Goal: Communication & Community: Answer question/provide support

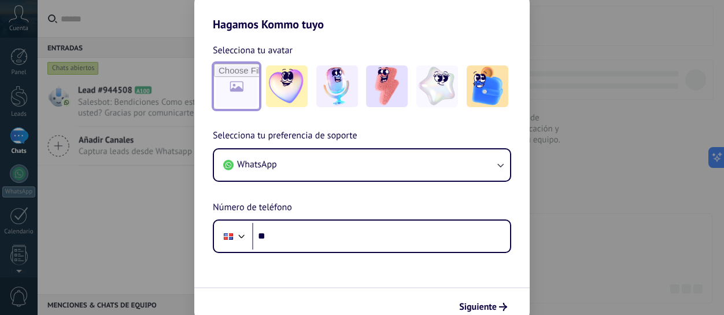
click at [240, 105] on input "file" at bounding box center [236, 86] width 45 height 45
type input "**********"
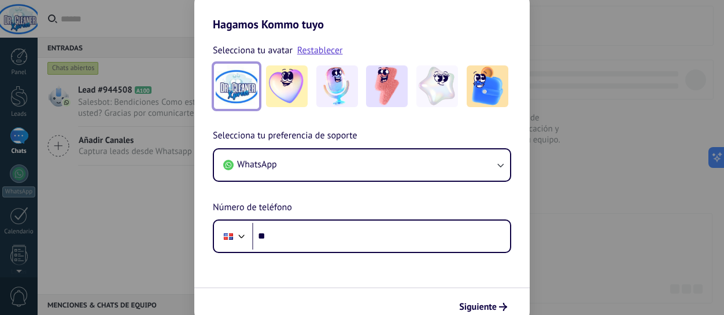
click at [242, 94] on img at bounding box center [237, 86] width 42 height 42
click at [234, 80] on img at bounding box center [237, 86] width 42 height 42
click at [234, 84] on img at bounding box center [237, 86] width 42 height 42
click at [230, 82] on img at bounding box center [237, 86] width 42 height 42
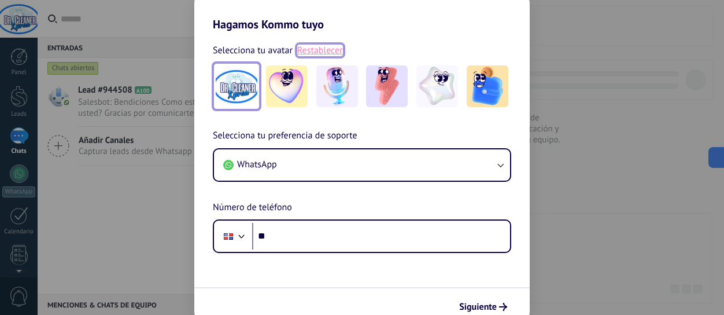
click at [315, 50] on link "Restablecer" at bounding box center [320, 51] width 46 height 12
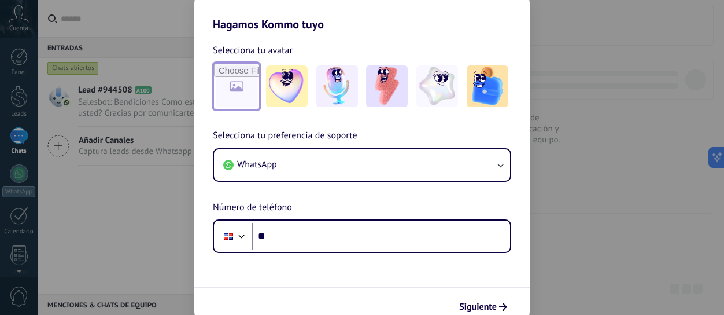
click at [236, 83] on input "file" at bounding box center [236, 86] width 45 height 45
click at [252, 97] on input "file" at bounding box center [236, 86] width 45 height 45
type input "**********"
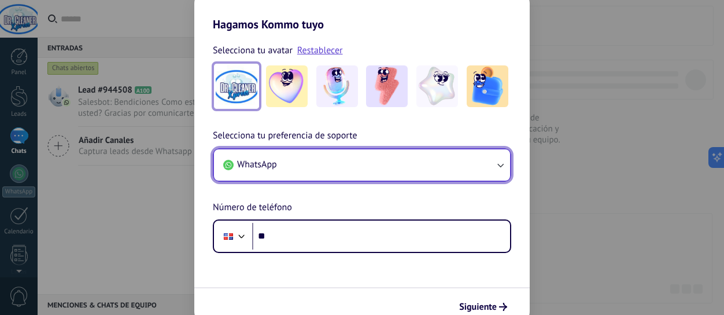
click at [310, 171] on button "WhatsApp" at bounding box center [362, 164] width 296 height 31
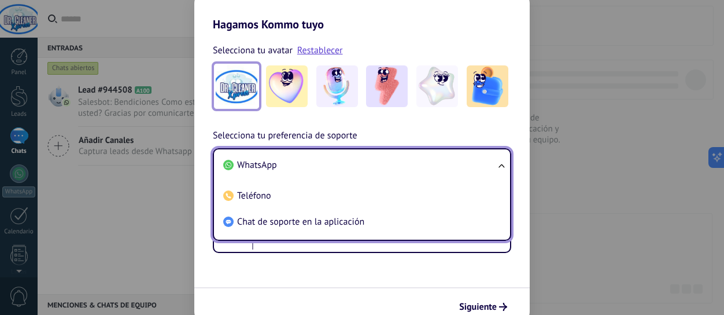
click at [277, 167] on span "WhatsApp" at bounding box center [257, 165] width 40 height 12
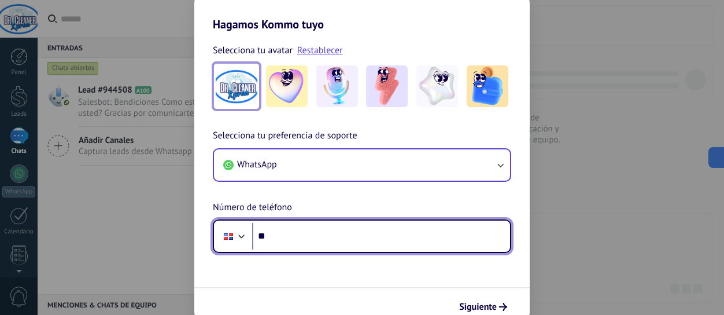
click at [312, 238] on input "**" at bounding box center [381, 236] width 258 height 27
click at [263, 236] on input "**********" at bounding box center [381, 236] width 258 height 27
click at [265, 238] on input "**********" at bounding box center [381, 236] width 258 height 27
click at [267, 238] on input "**********" at bounding box center [381, 236] width 258 height 27
type input "**********"
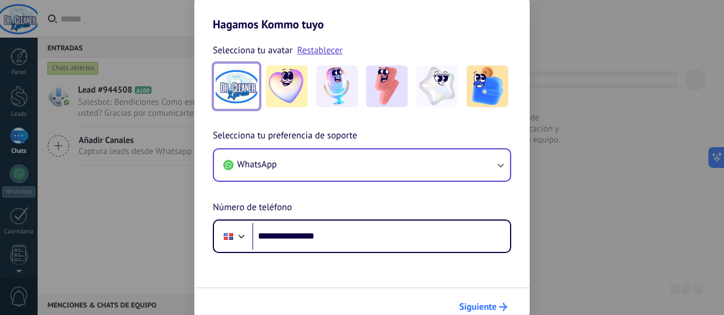
click at [472, 299] on button "Siguiente" at bounding box center [483, 307] width 58 height 20
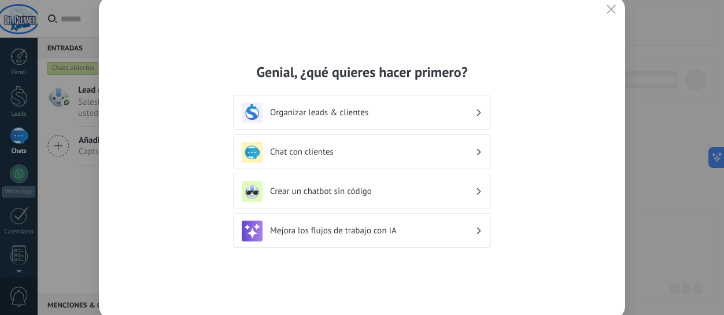
click at [337, 154] on h3 "Chat con clientes" at bounding box center [372, 151] width 205 height 11
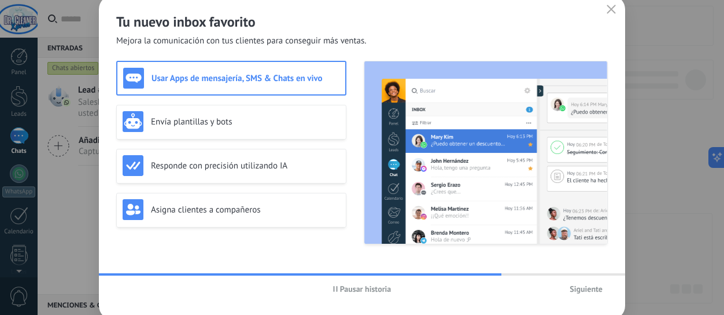
click at [581, 290] on span "Siguiente" at bounding box center [586, 289] width 33 height 8
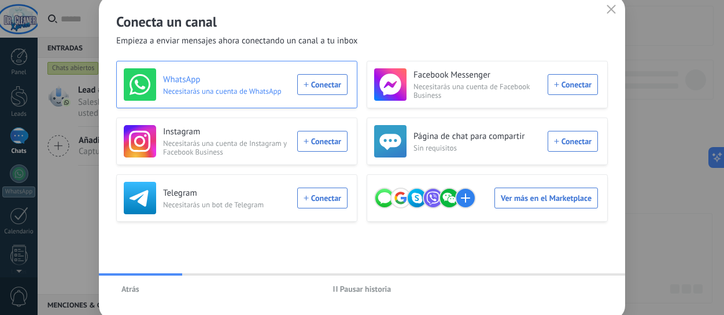
click at [334, 98] on div "WhatsApp Necesitarás una cuenta de WhatsApp Conectar" at bounding box center [236, 84] width 224 height 32
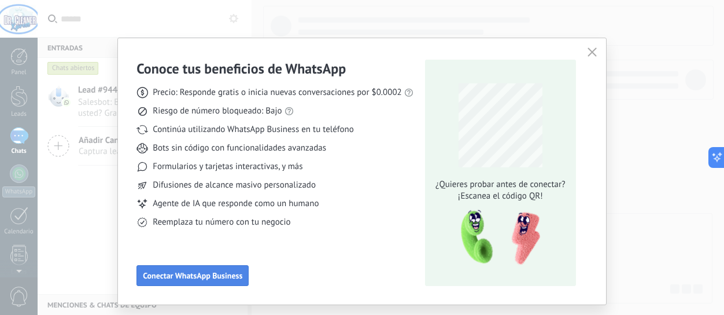
click at [229, 270] on button "Conectar WhatsApp Business" at bounding box center [193, 275] width 112 height 21
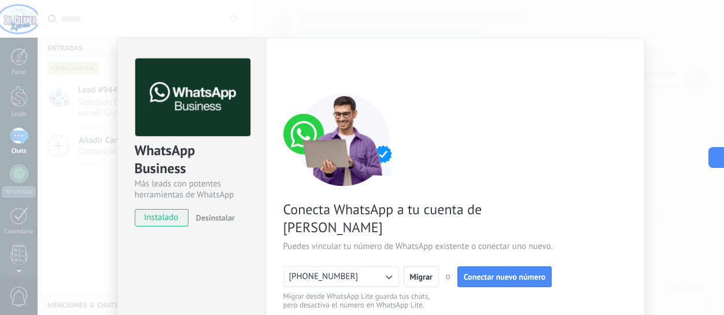
click at [156, 212] on span "instalado" at bounding box center [161, 217] width 53 height 17
click at [156, 216] on span "instalado" at bounding box center [161, 217] width 53 height 17
click at [159, 217] on span "instalado" at bounding box center [161, 217] width 53 height 17
click at [499, 266] on button "Conectar nuevo número" at bounding box center [505, 276] width 95 height 21
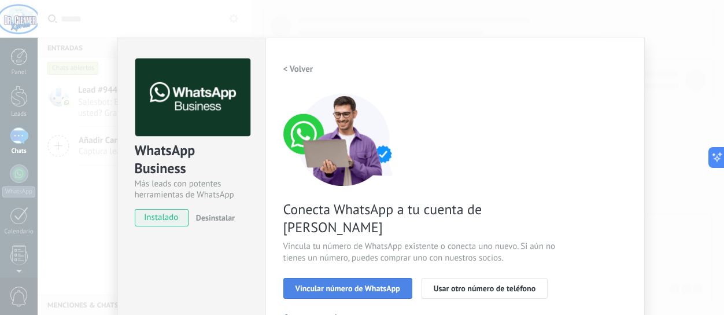
click at [366, 284] on span "Vincular número de WhatsApp" at bounding box center [348, 288] width 105 height 8
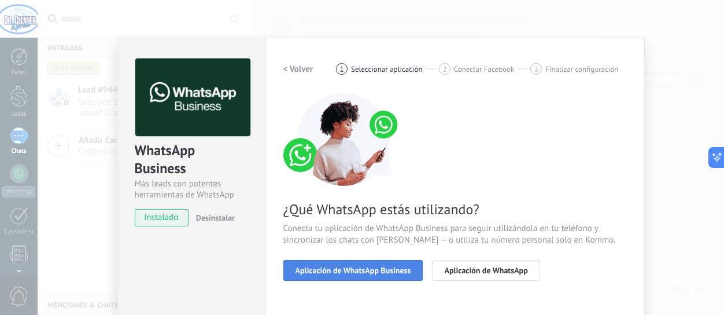
click at [377, 277] on button "Aplicación de WhatsApp Business" at bounding box center [354, 270] width 140 height 21
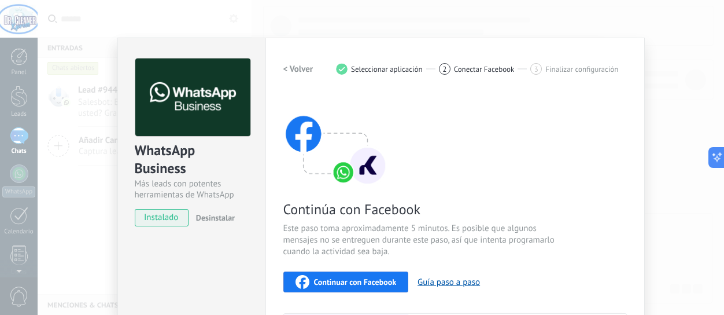
click at [332, 281] on span "Continuar con Facebook" at bounding box center [355, 282] width 83 height 8
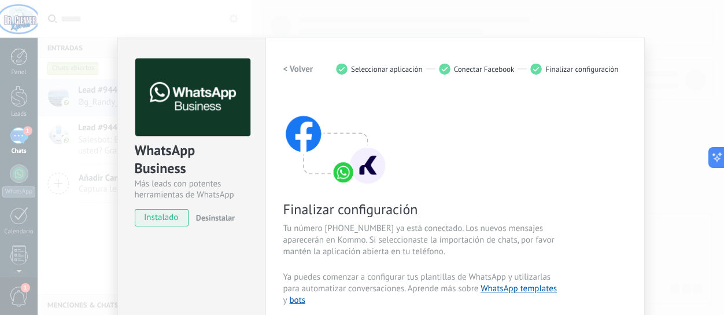
click at [720, 57] on div "WhatsApp Business Más leads con potentes herramientas de WhatsApp instalado Des…" at bounding box center [381, 157] width 687 height 315
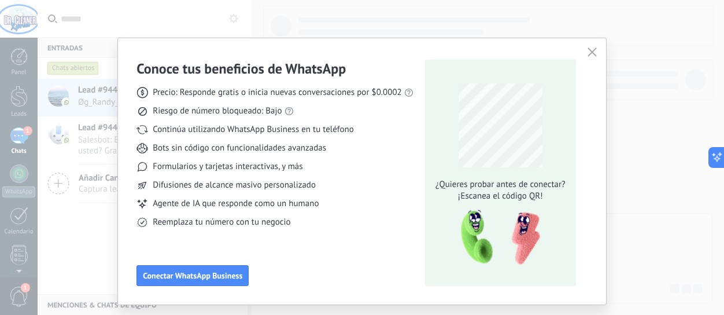
scroll to position [6, 0]
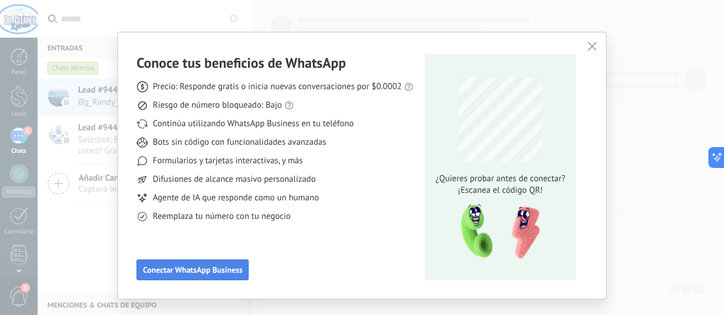
click at [231, 269] on span "Conectar WhatsApp Business" at bounding box center [193, 270] width 100 height 8
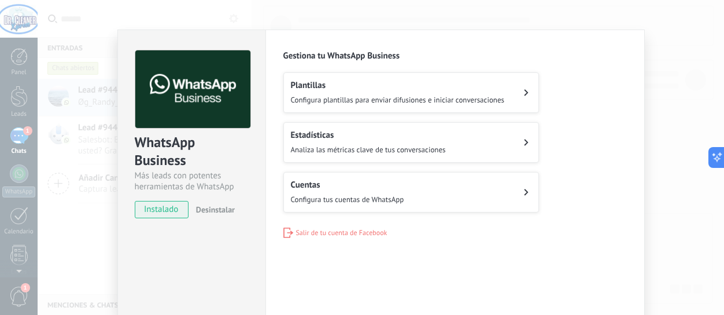
scroll to position [0, 0]
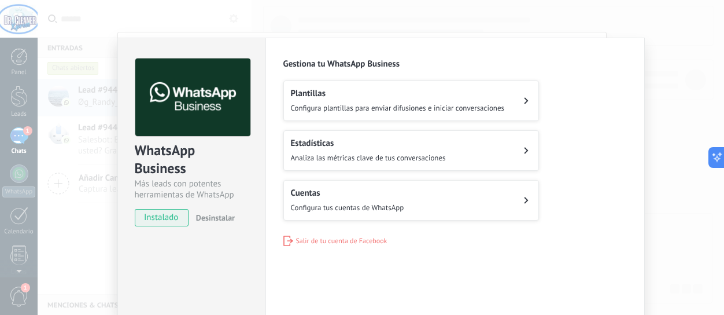
click at [378, 112] on div "Plantillas Configura plantillas para enviar difusiones e iniciar conversaciones" at bounding box center [398, 100] width 214 height 25
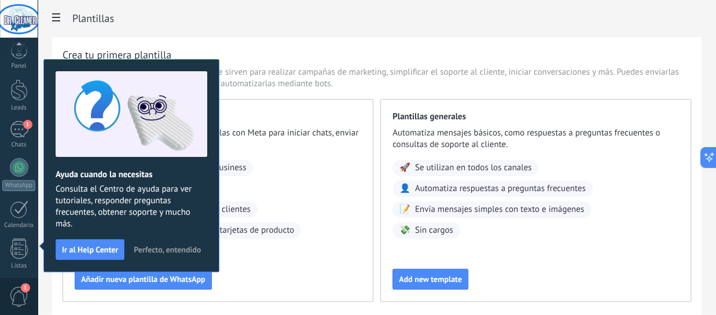
scroll to position [165, 0]
click at [181, 251] on span "Perfecto, entendido" at bounding box center [167, 249] width 67 height 8
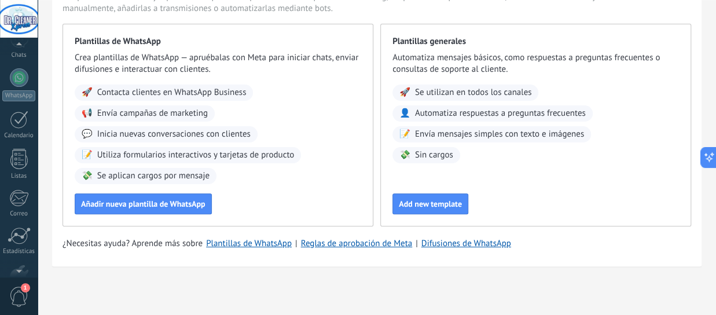
scroll to position [95, 0]
click at [23, 82] on div at bounding box center [19, 78] width 19 height 19
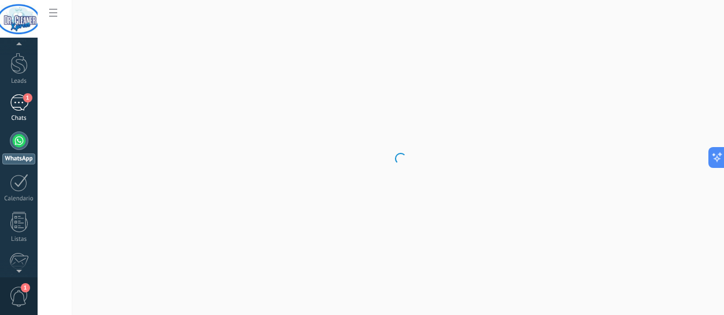
click at [24, 109] on div "1" at bounding box center [19, 102] width 19 height 17
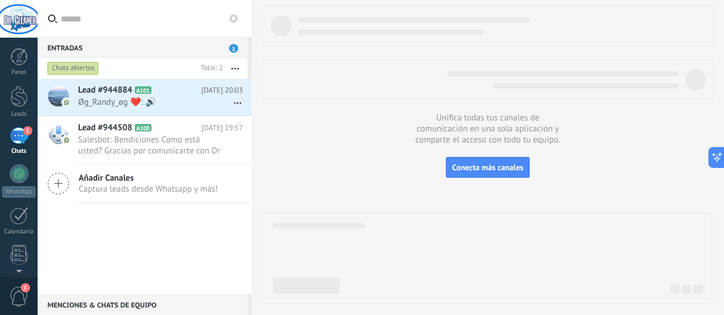
click at [76, 71] on div "Chats abiertos" at bounding box center [73, 68] width 52 height 14
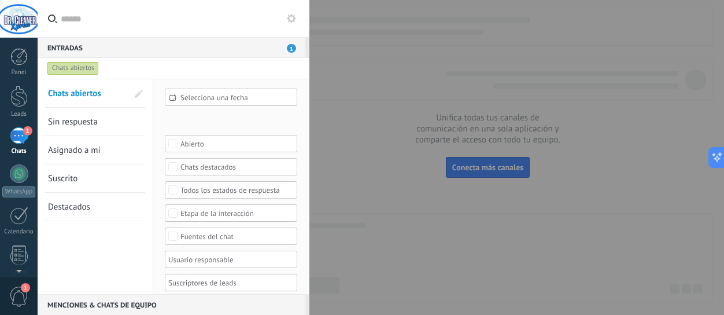
click at [79, 115] on link "Sin respuesta" at bounding box center [88, 122] width 80 height 28
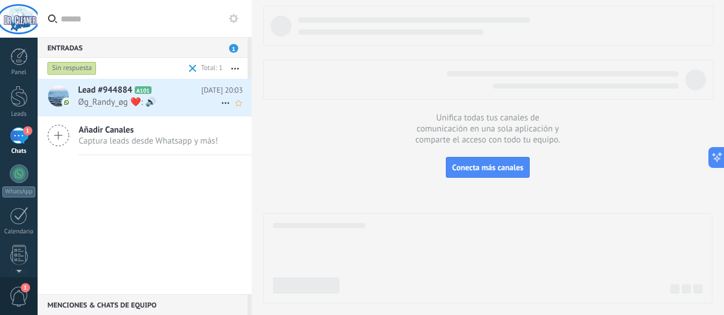
click at [117, 100] on span "Øg_Randy_øg ❤️‍: 🔊" at bounding box center [149, 102] width 143 height 11
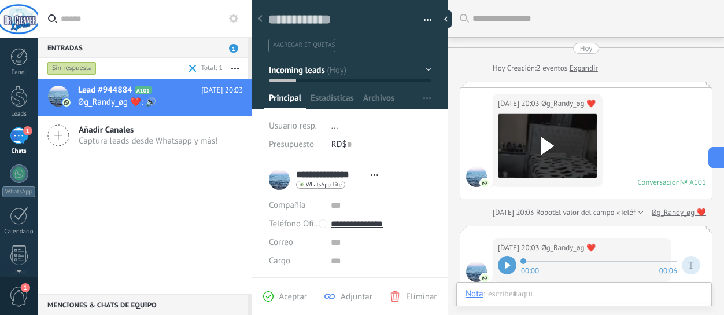
scroll to position [113, 0]
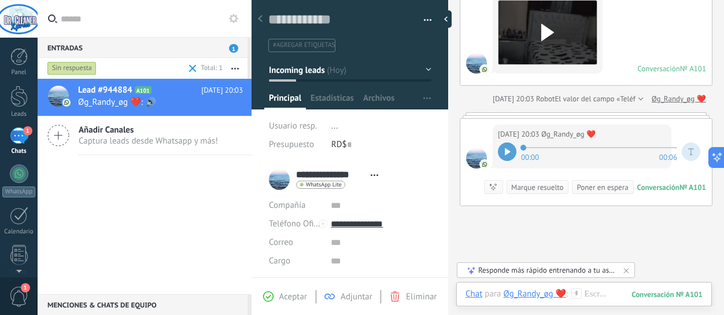
click at [503, 149] on div at bounding box center [507, 151] width 19 height 19
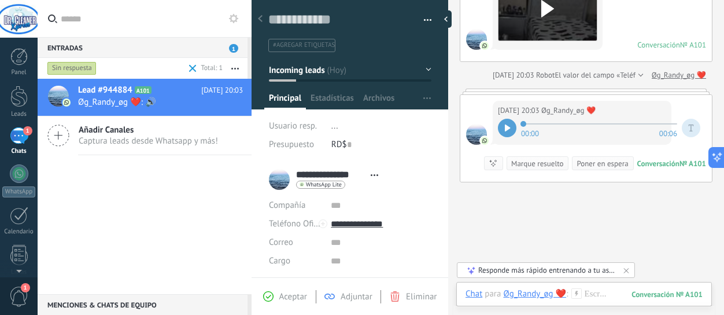
scroll to position [171, 0]
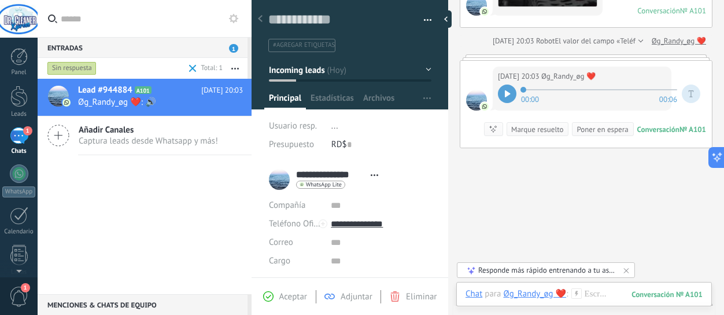
click at [288, 296] on span "Aceptar" at bounding box center [293, 296] width 28 height 11
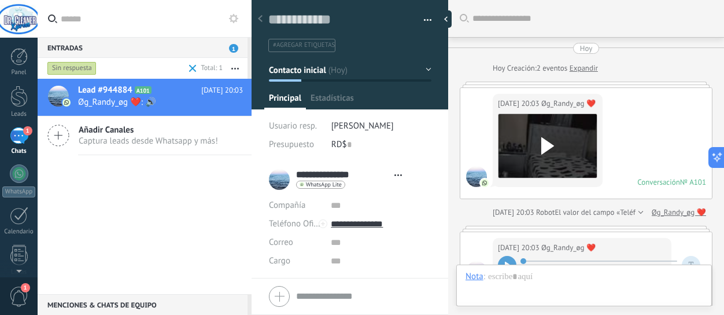
type textarea "**********"
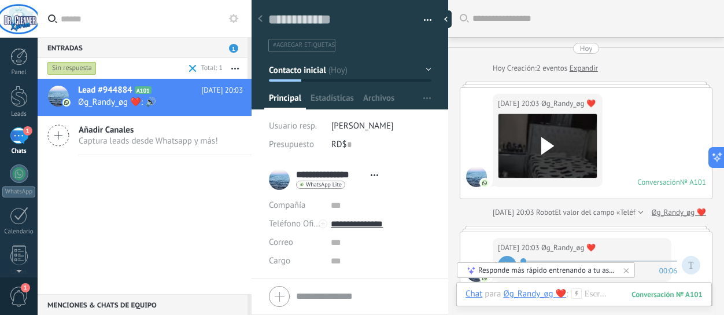
click at [582, 64] on link "Expandir" at bounding box center [584, 68] width 28 height 12
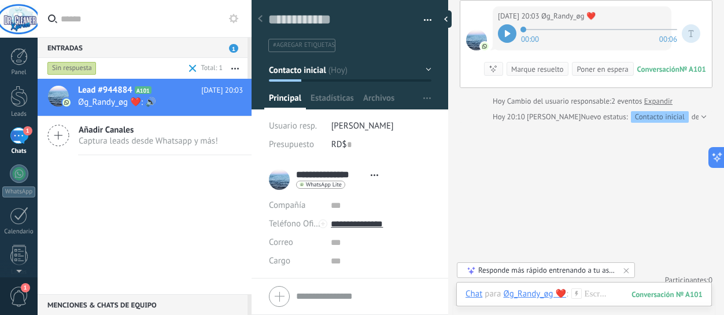
scroll to position [255, 0]
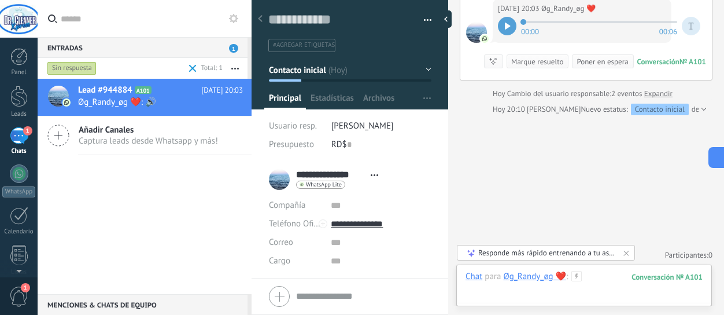
click at [542, 292] on div at bounding box center [584, 288] width 237 height 35
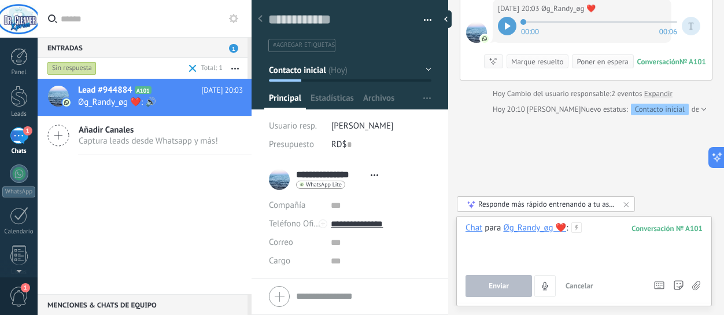
click at [507, 250] on div at bounding box center [584, 244] width 237 height 44
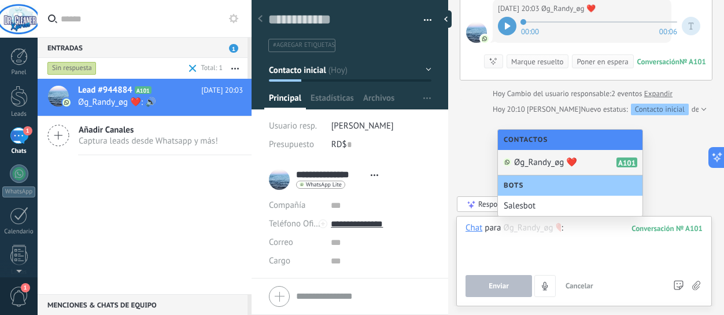
click at [545, 162] on span "Øg_Randy_øg ❤️‍" at bounding box center [545, 162] width 63 height 11
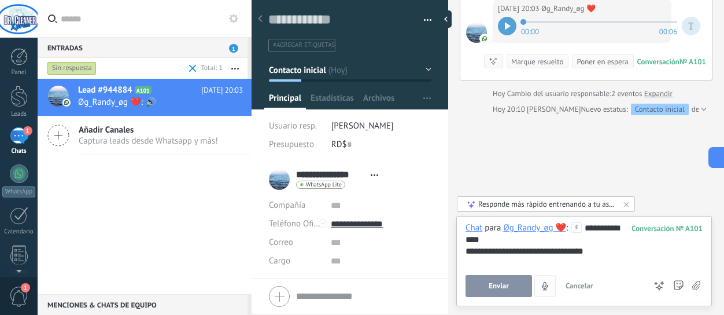
click at [502, 289] on span "Enviar" at bounding box center [499, 286] width 20 height 8
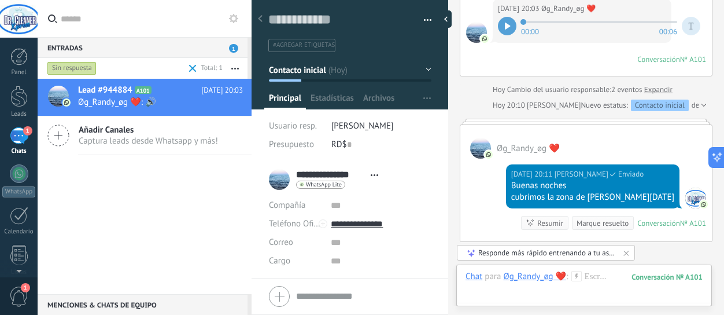
scroll to position [243, 0]
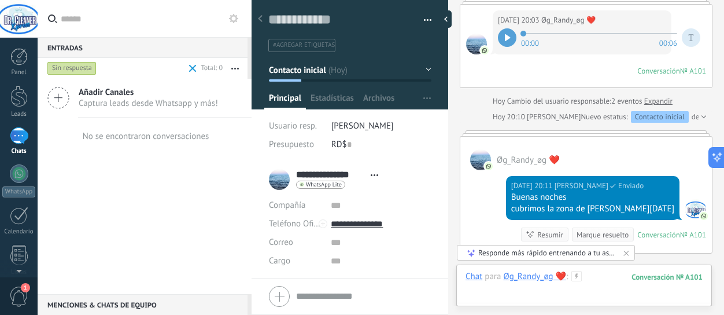
click at [534, 292] on div at bounding box center [584, 288] width 237 height 35
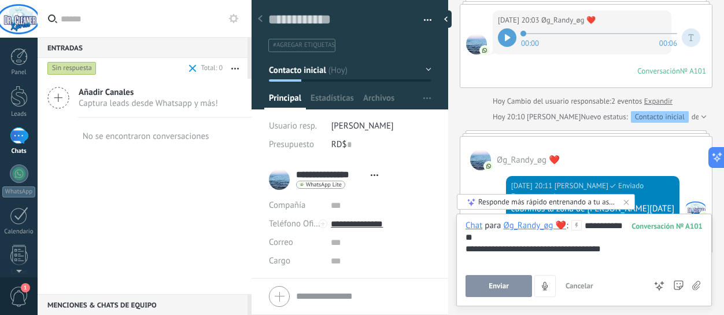
click at [525, 282] on button "Enviar" at bounding box center [499, 286] width 67 height 22
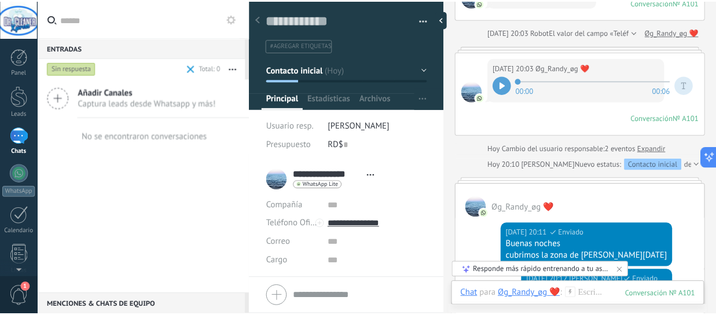
scroll to position [35, 0]
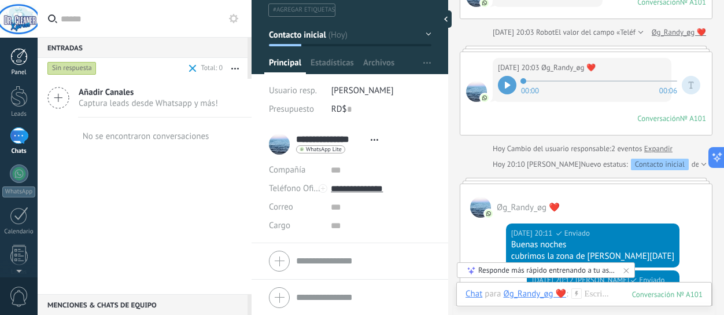
click at [15, 57] on div at bounding box center [18, 56] width 17 height 17
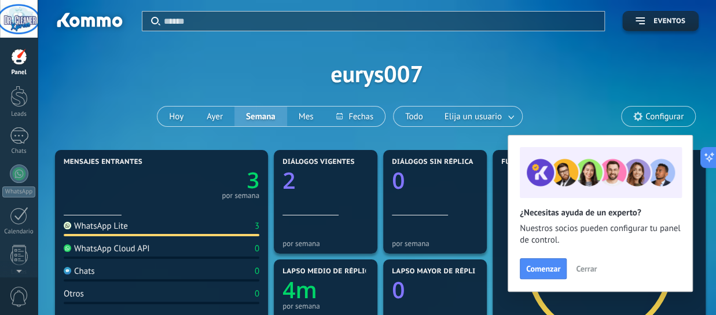
click at [593, 273] on span "Cerrar" at bounding box center [586, 268] width 21 height 8
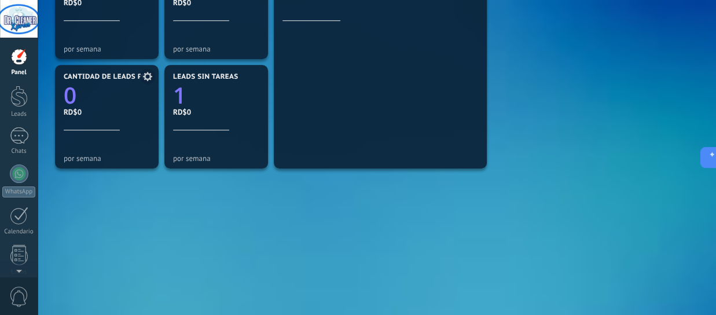
scroll to position [414, 0]
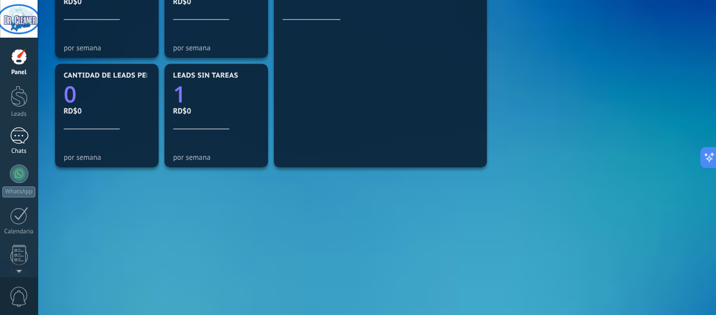
click at [14, 135] on div "1" at bounding box center [19, 135] width 19 height 17
